Goal: Check status: Check status

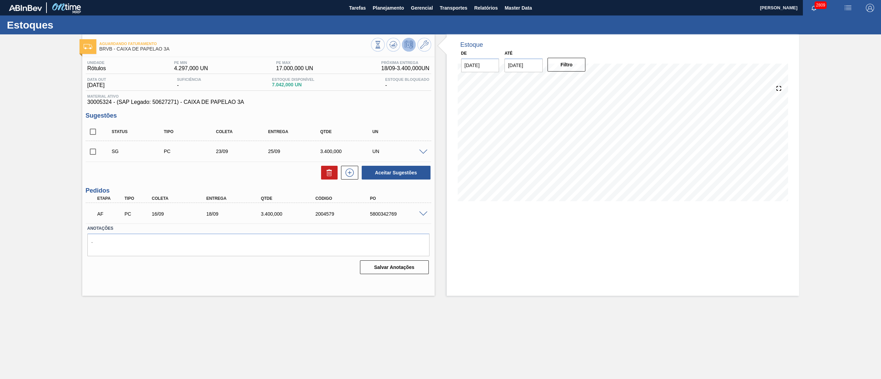
click at [0, 225] on div "Aguardando Faturamento BRVB - CAIXA DE PAPELAO 3A Unidade Rótulos PE MIN 4.297,…" at bounding box center [440, 164] width 881 height 261
click at [745, 326] on main "Tarefas Planejamento Gerencial Transportes Relatórios Master Data Douglas Santa…" at bounding box center [440, 189] width 881 height 379
click at [421, 152] on span at bounding box center [423, 152] width 8 height 5
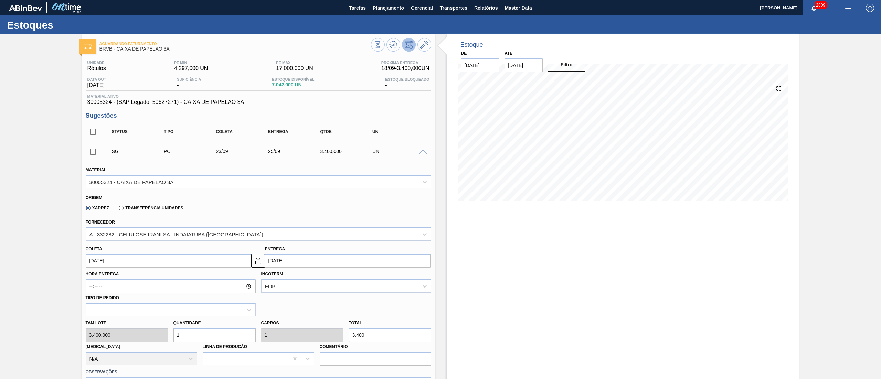
click at [125, 251] on div "Coleta 23/09/2025" at bounding box center [168, 256] width 165 height 24
click at [123, 255] on input "23/09/2025" at bounding box center [168, 261] width 165 height 14
click at [116, 345] on div "30" at bounding box center [115, 344] width 9 height 9
type input "[DATE]"
type input "02/10/2025"
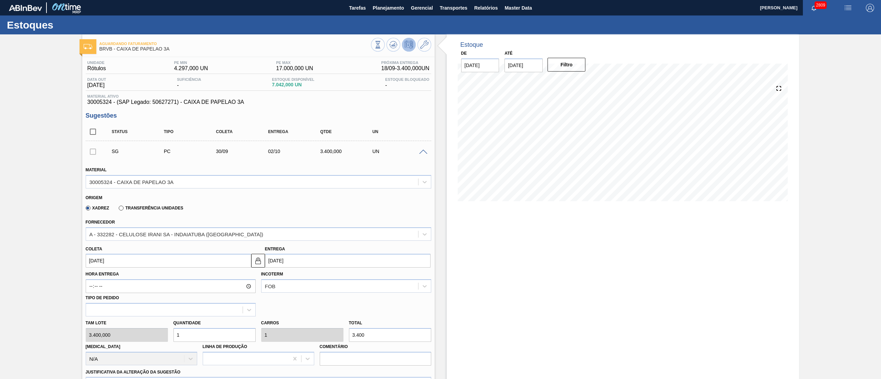
scroll to position [138, 0]
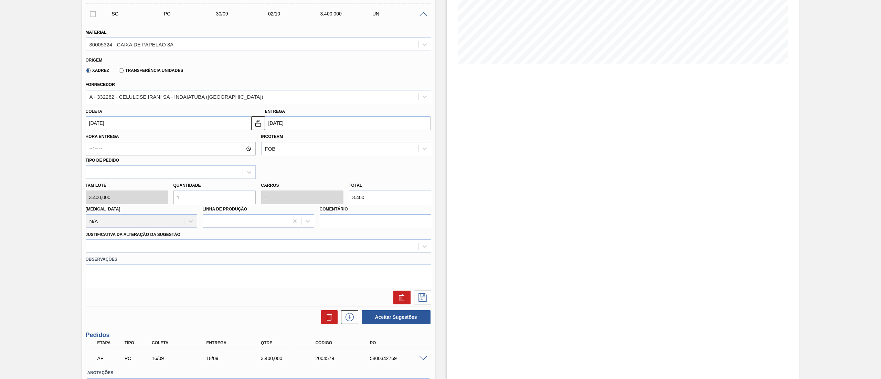
click at [107, 254] on div "Observações" at bounding box center [258, 270] width 351 height 34
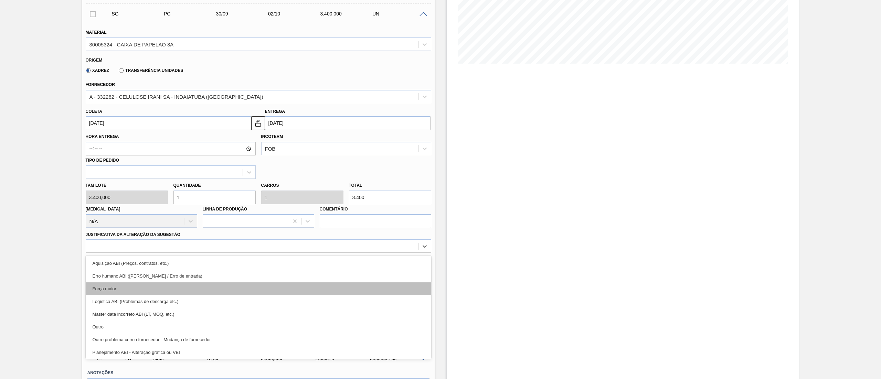
drag, startPoint x: 111, startPoint y: 247, endPoint x: 115, endPoint y: 289, distance: 41.7
click at [112, 247] on div at bounding box center [252, 247] width 332 height 10
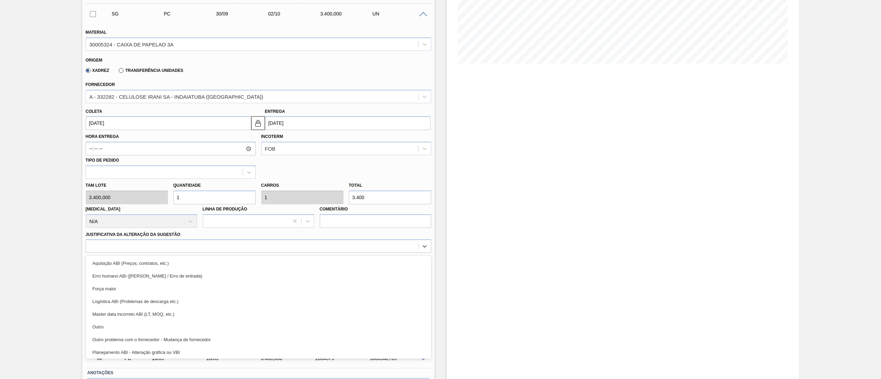
drag, startPoint x: 101, startPoint y: 331, endPoint x: 152, endPoint y: 325, distance: 51.6
click at [101, 330] on div "Outro" at bounding box center [258, 327] width 345 height 13
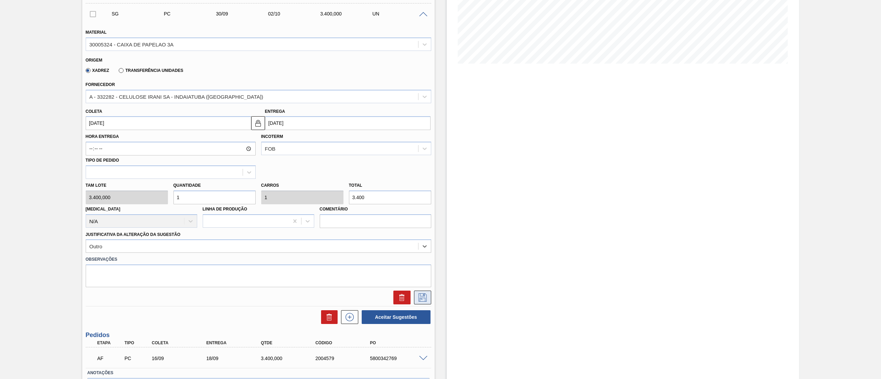
click at [420, 295] on icon at bounding box center [422, 297] width 11 height 8
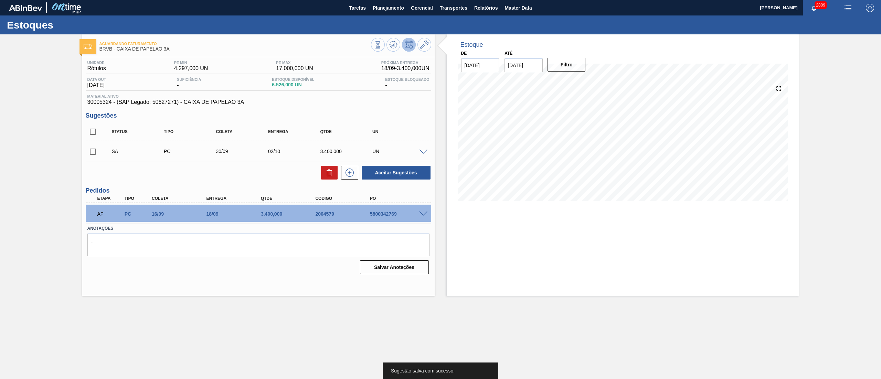
scroll to position [0, 0]
click at [100, 151] on span at bounding box center [105, 151] width 10 height 14
click at [93, 149] on input "checkbox" at bounding box center [93, 151] width 14 height 14
click at [382, 180] on button "Aceitar Sugestões" at bounding box center [396, 173] width 69 height 14
checkbox input "false"
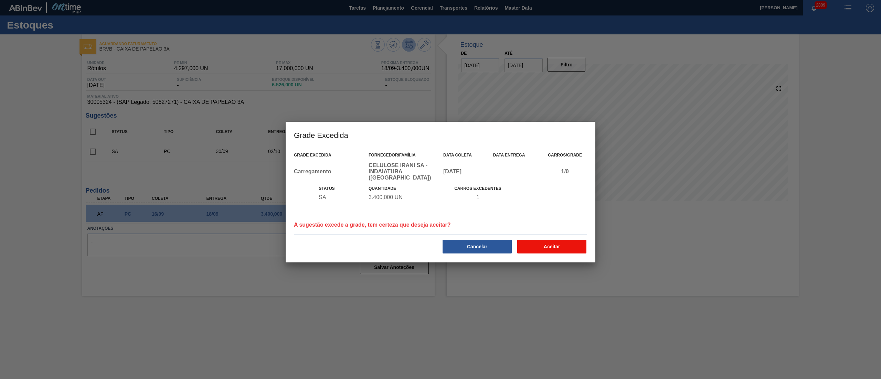
click at [534, 240] on button "Aceitar" at bounding box center [551, 247] width 69 height 14
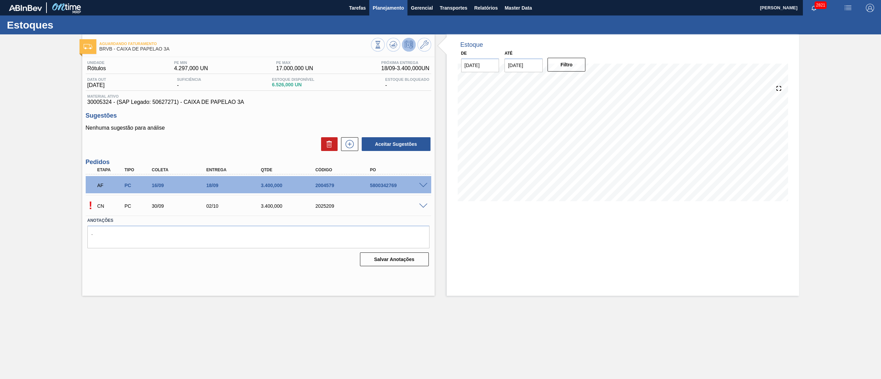
click at [376, 8] on span "Planejamento" at bounding box center [388, 8] width 31 height 8
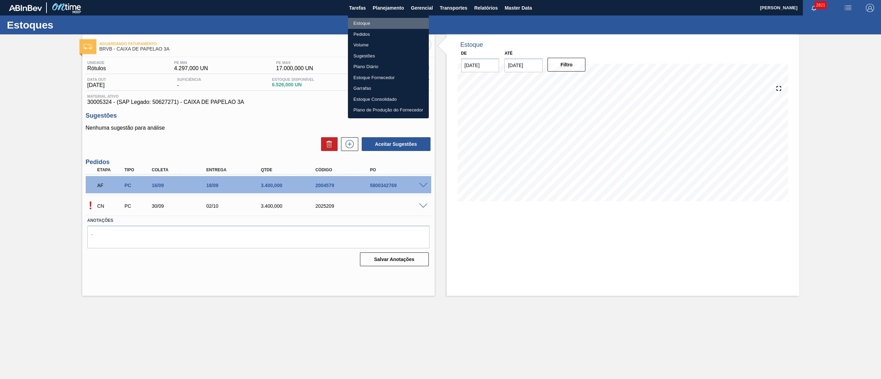
click at [382, 22] on li "Estoque" at bounding box center [388, 23] width 81 height 11
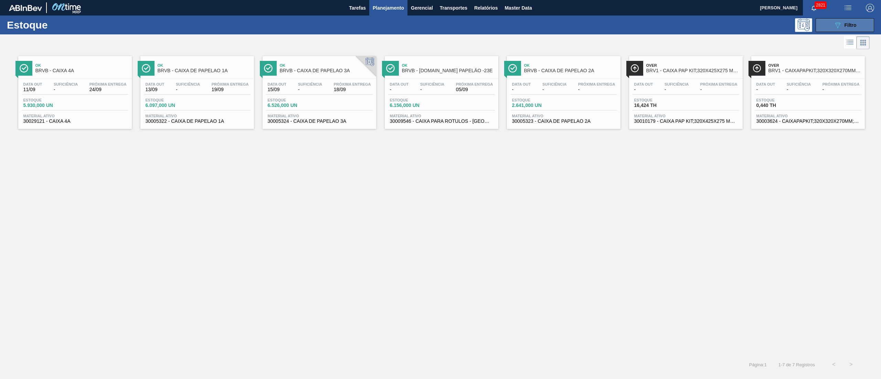
click at [849, 21] on div "089F7B8B-B2A5-4AFE-B5C0-19BA573D28AC Filtro" at bounding box center [844, 25] width 23 height 8
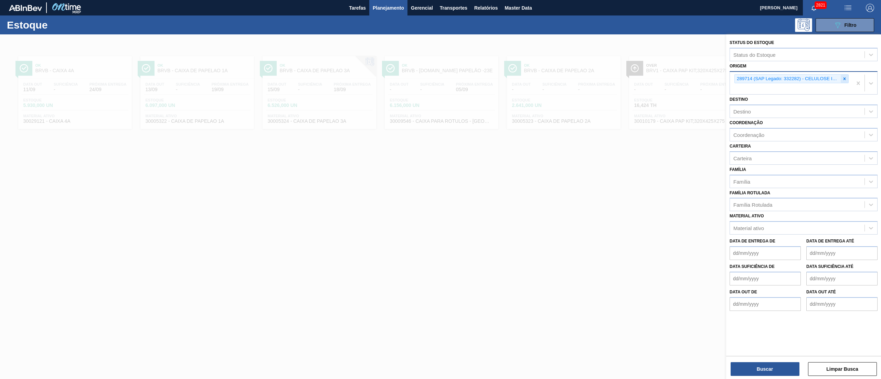
click at [844, 81] on icon at bounding box center [844, 78] width 5 height 5
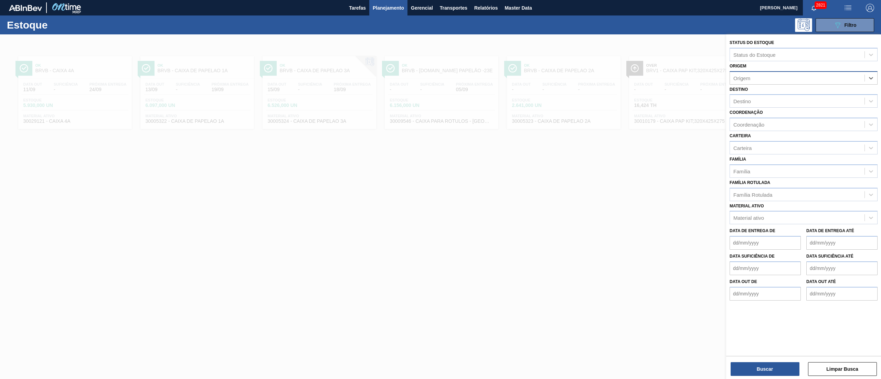
click at [182, 119] on div at bounding box center [440, 223] width 881 height 379
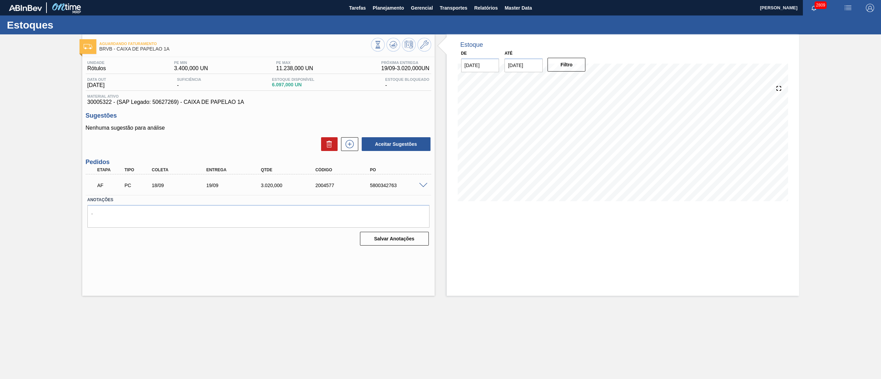
click at [349, 147] on icon at bounding box center [349, 144] width 11 height 8
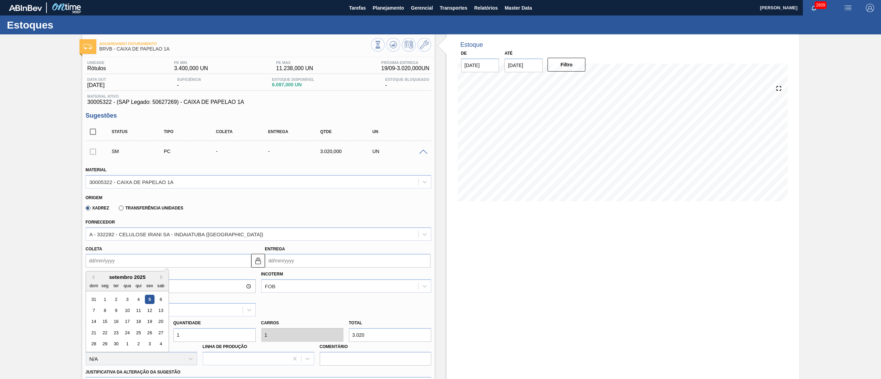
click at [188, 261] on input "Coleta" at bounding box center [168, 261] width 165 height 14
click at [117, 345] on div "30" at bounding box center [115, 344] width 9 height 9
type input "[DATE]"
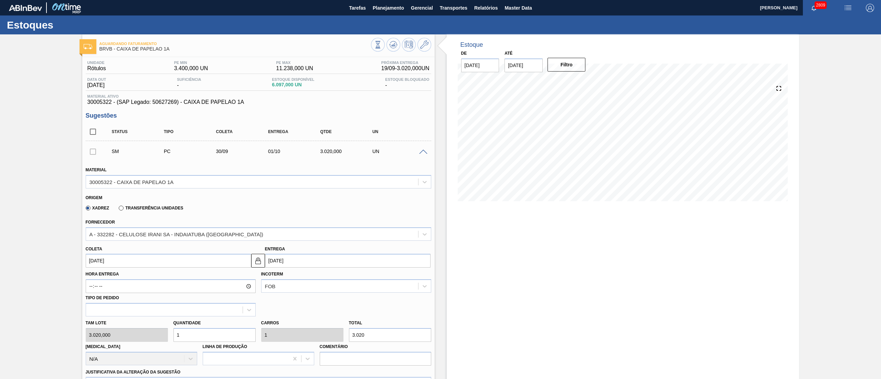
scroll to position [138, 0]
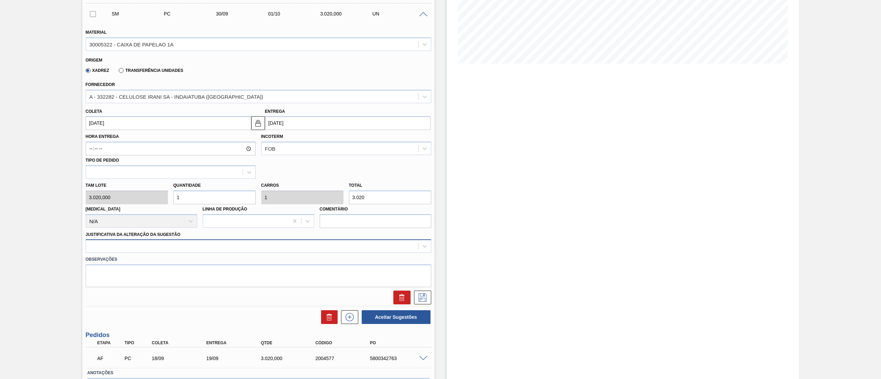
drag, startPoint x: 107, startPoint y: 258, endPoint x: 104, endPoint y: 249, distance: 9.8
click at [106, 257] on label "Observações" at bounding box center [258, 260] width 345 height 10
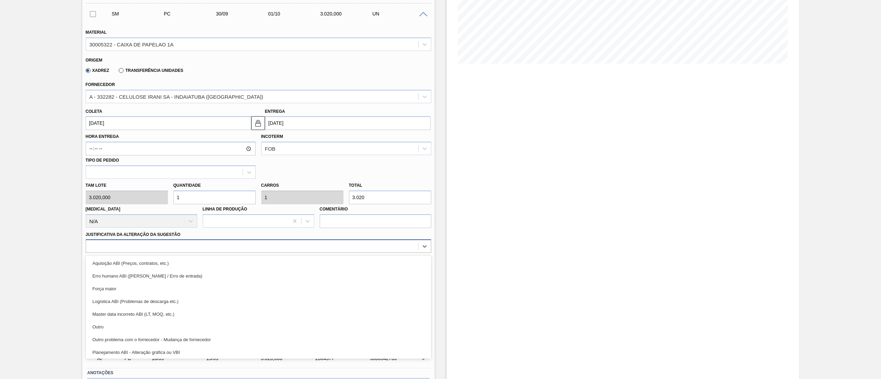
click at [104, 248] on div at bounding box center [252, 247] width 332 height 10
click at [103, 325] on div "Outro" at bounding box center [258, 327] width 345 height 13
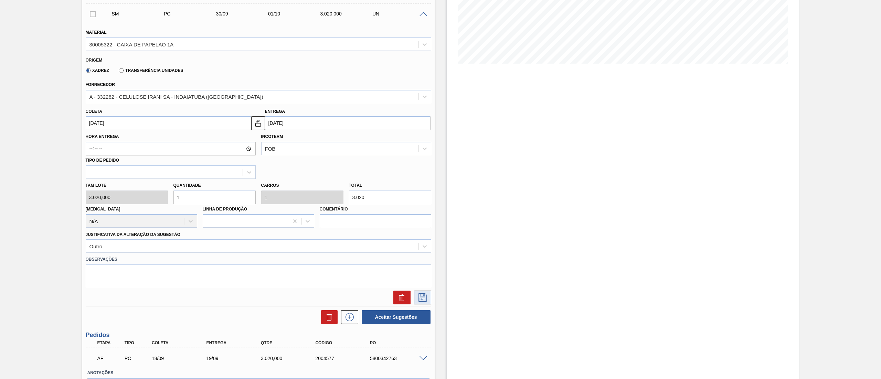
click at [427, 296] on button at bounding box center [422, 298] width 17 height 14
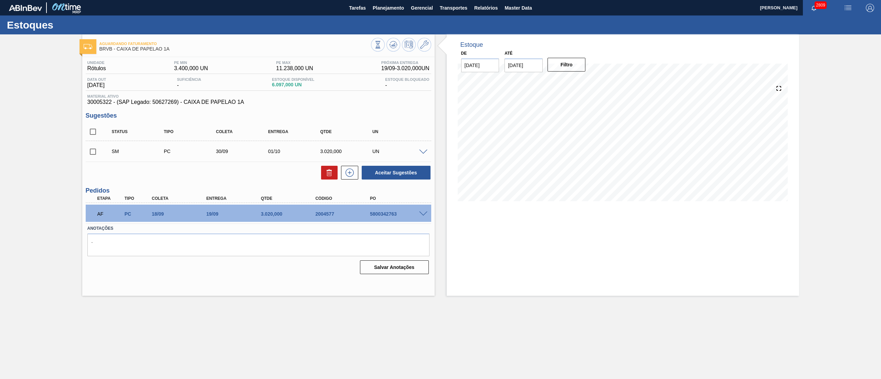
scroll to position [0, 0]
click at [94, 147] on input "checkbox" at bounding box center [93, 151] width 14 height 14
click at [378, 172] on button "Aceitar Sugestões" at bounding box center [396, 173] width 69 height 14
checkbox input "false"
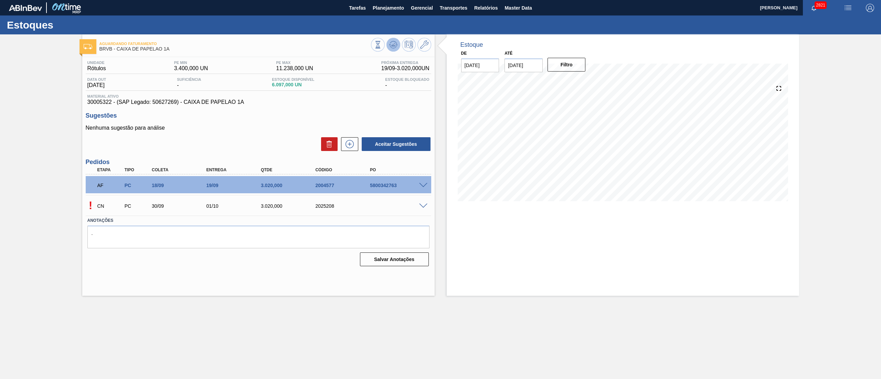
click at [394, 41] on icon at bounding box center [393, 43] width 7 height 4
